Goal: Find specific fact: Find specific fact

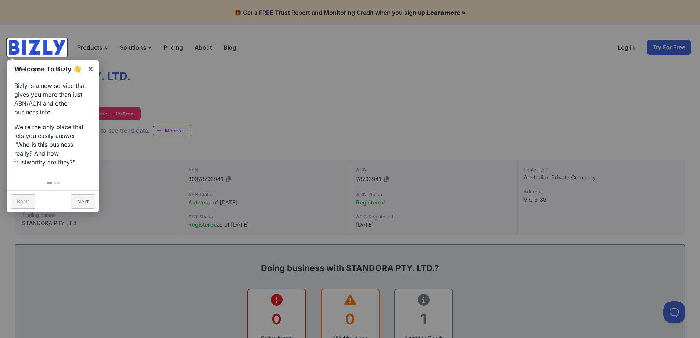
click at [329, 94] on div at bounding box center [350, 169] width 700 height 338
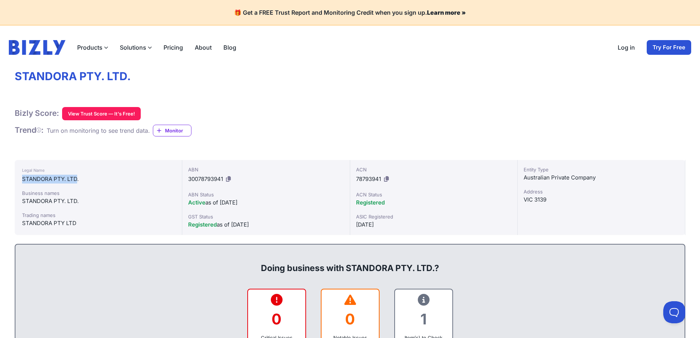
drag, startPoint x: 22, startPoint y: 179, endPoint x: 77, endPoint y: 180, distance: 55.1
click at [77, 180] on div "Legal Name STANDORA PTY. LTD. Business names STANDORA PTY. LTD. Trading names S…" at bounding box center [99, 197] width 168 height 75
copy div "STANDORA PTY. LTD"
drag, startPoint x: 547, startPoint y: 199, endPoint x: 535, endPoint y: 199, distance: 12.1
click at [535, 199] on div "VIC 3139" at bounding box center [601, 199] width 155 height 9
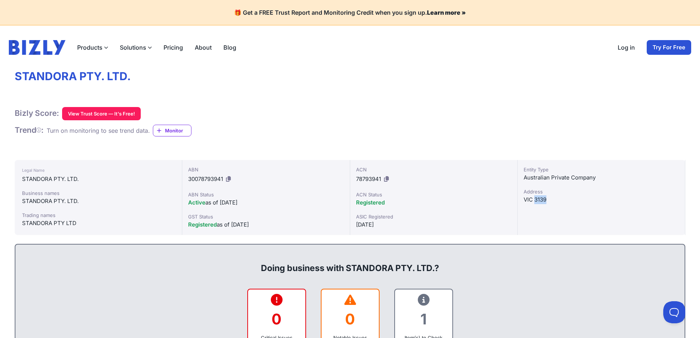
copy div "3139"
click at [551, 198] on div "VIC 3139" at bounding box center [601, 199] width 155 height 9
click at [539, 200] on div "VIC 3139" at bounding box center [601, 199] width 155 height 9
copy div "3139"
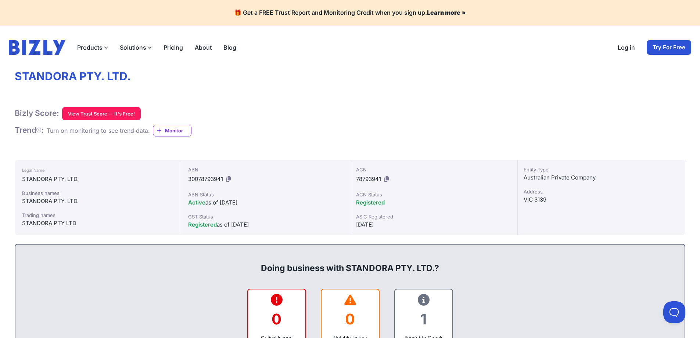
click at [363, 195] on div "ACN Status" at bounding box center [433, 194] width 155 height 7
click at [384, 179] on icon at bounding box center [386, 179] width 5 height 6
